Goal: Use online tool/utility

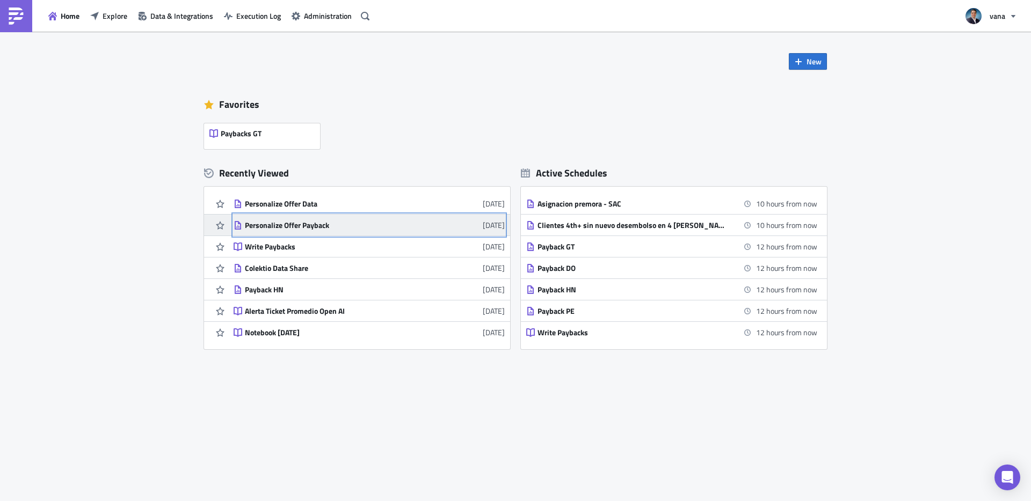
click at [299, 228] on div "Personalize Offer Payback" at bounding box center [339, 226] width 188 height 10
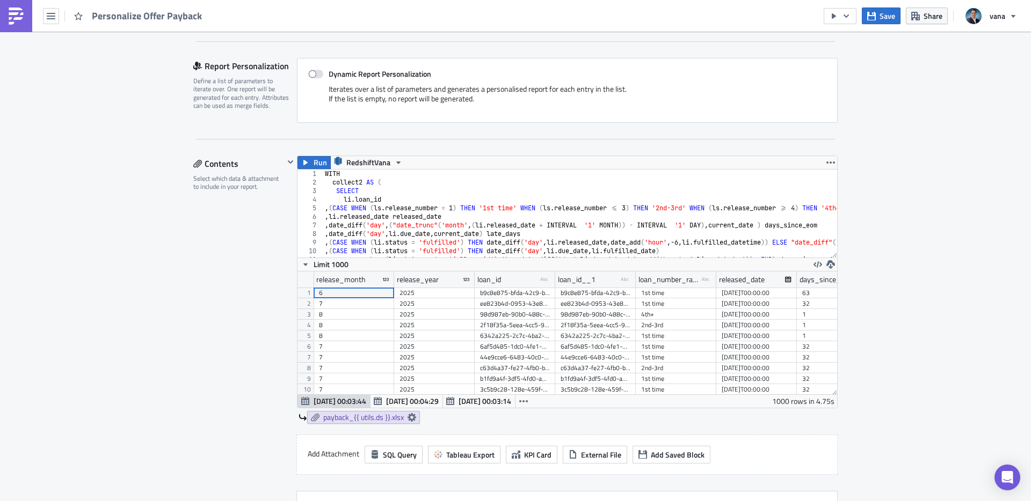
scroll to position [226, 0]
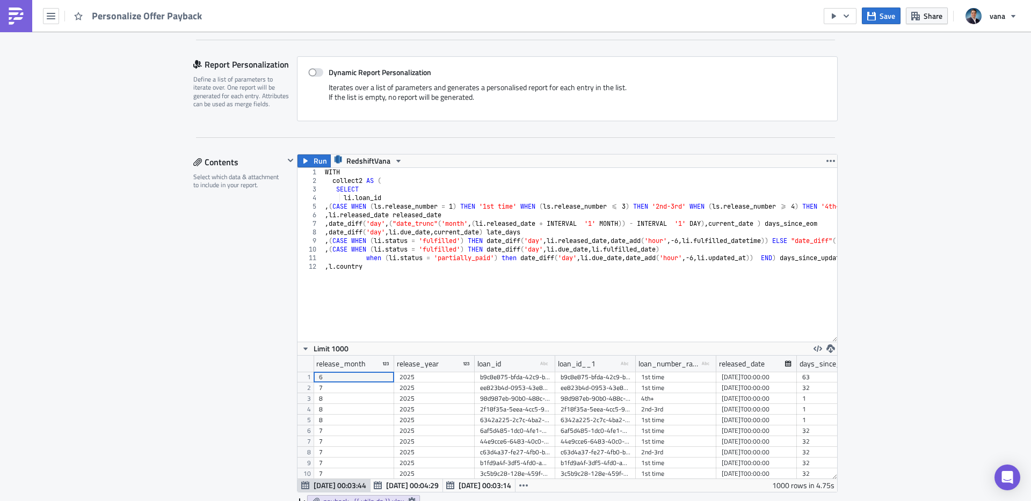
drag, startPoint x: 833, startPoint y: 254, endPoint x: 815, endPoint y: 442, distance: 188.2
click at [815, 442] on div "1 2 3 4 5 6 7 8 9 10 11 12 WITH collect2 AS ( SELECT li . loan_id , ( CASE WHEN…" at bounding box center [567, 330] width 540 height 325
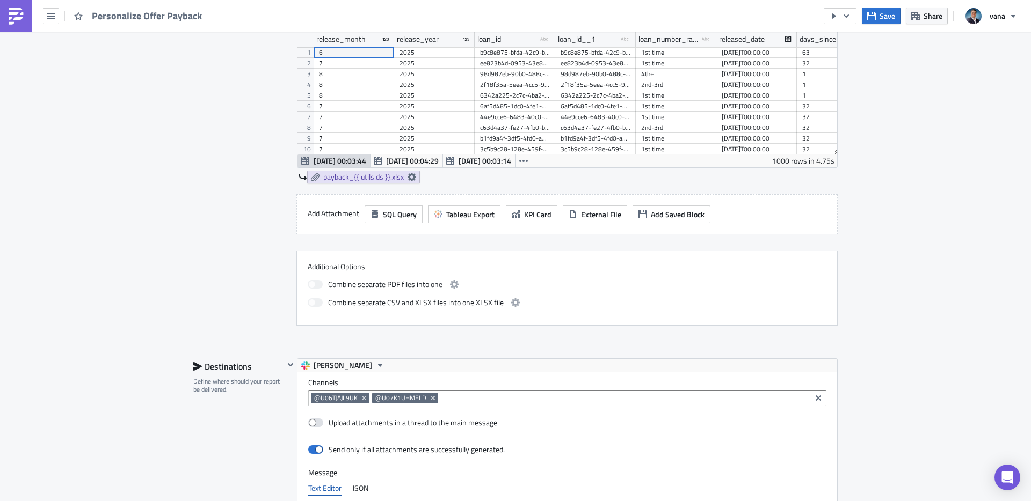
scroll to position [374, 0]
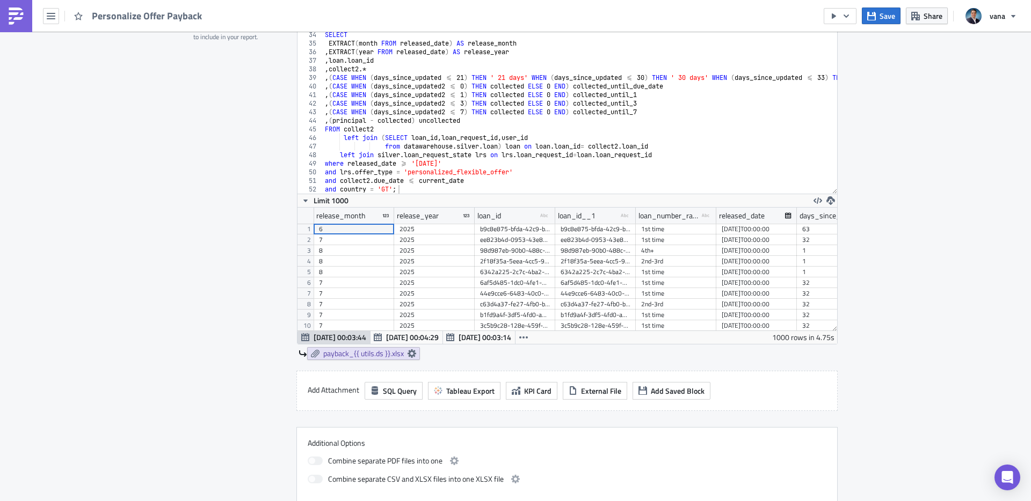
click at [316, 91] on div "41" at bounding box center [310, 95] width 26 height 9
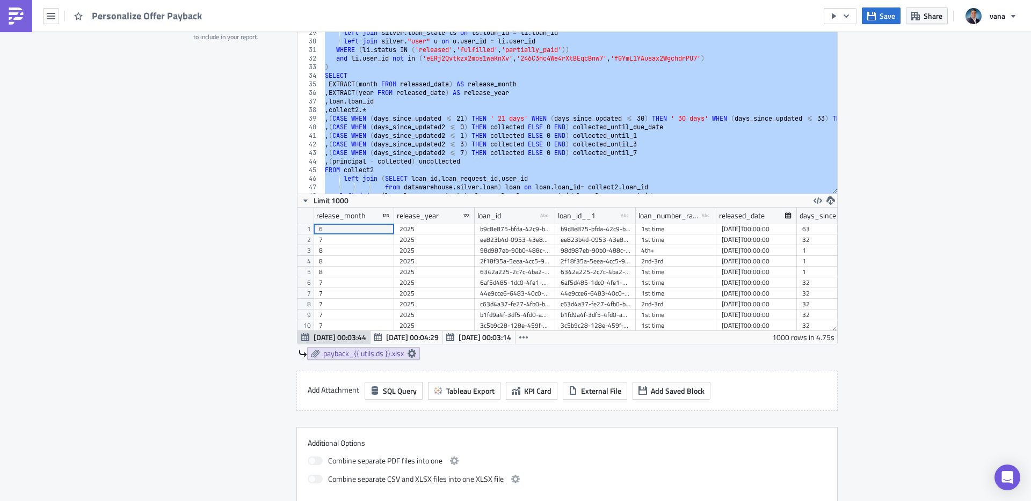
scroll to position [0, 0]
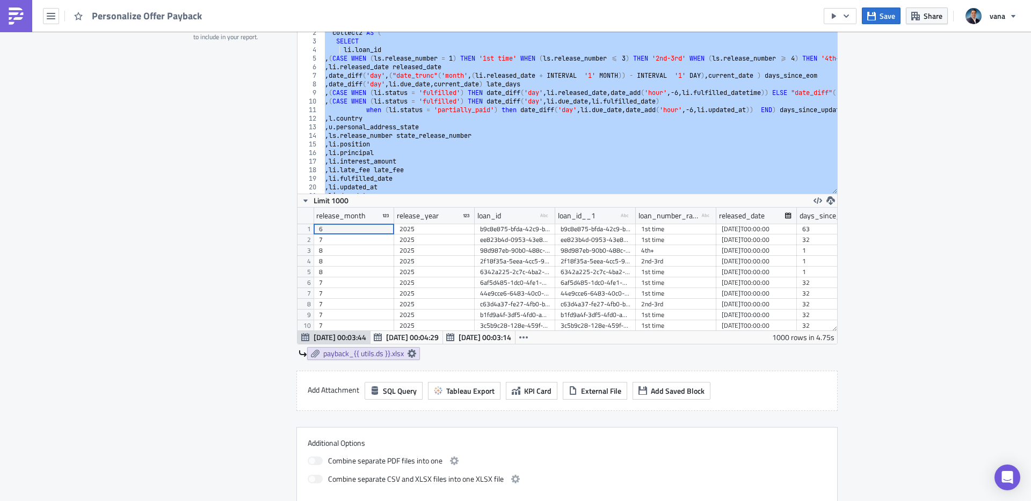
drag, startPoint x: 408, startPoint y: 189, endPoint x: 286, endPoint y: -17, distance: 239.2
click at [286, 0] on html "Personalize Offer Payback Save Share vana personalize offer Execution Log Edit …" at bounding box center [515, 251] width 1031 height 503
type textarea "WITH collect2 AS ("
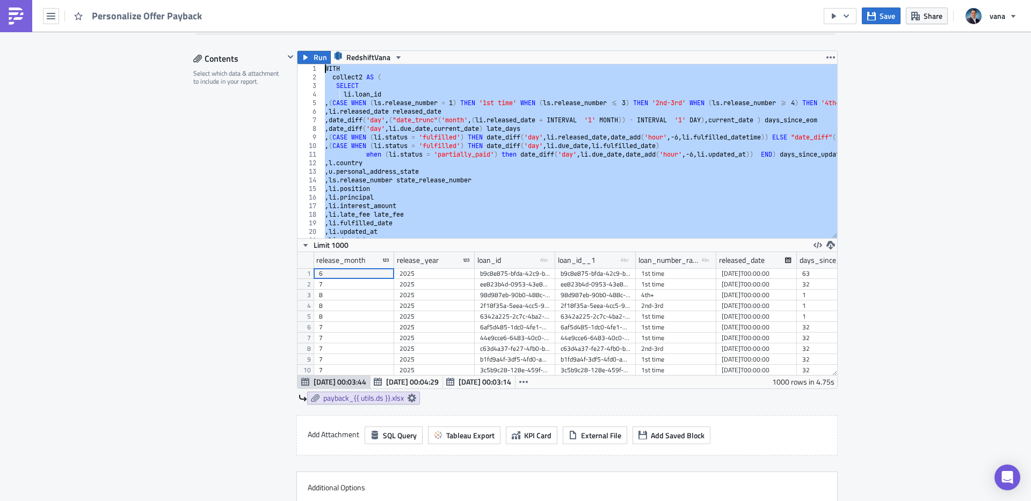
scroll to position [330, 0]
